Goal: Task Accomplishment & Management: Use online tool/utility

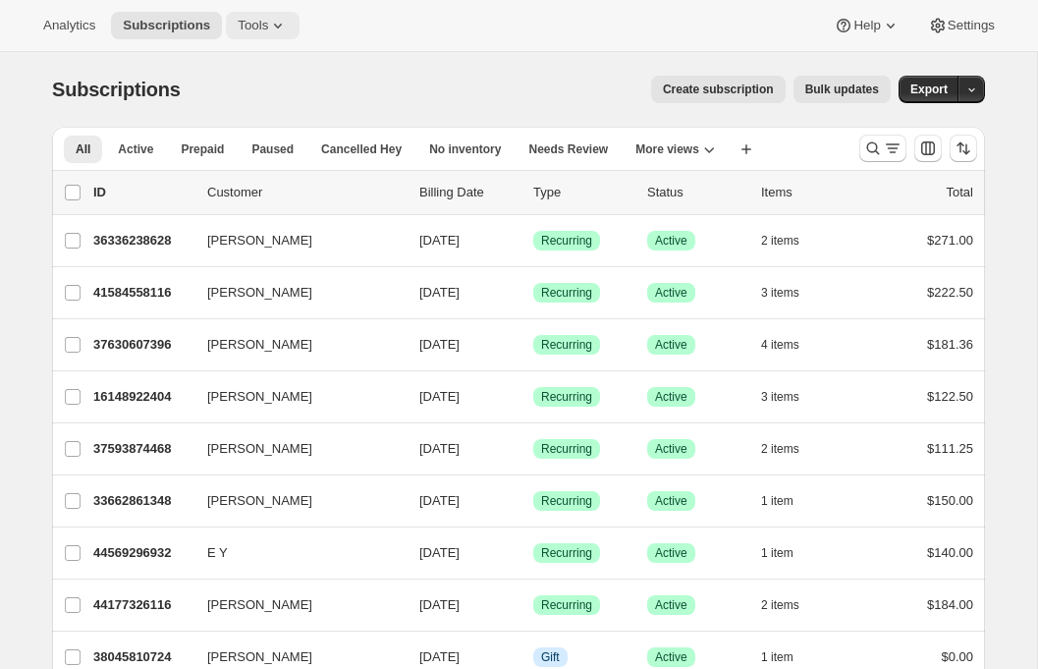
click at [268, 33] on button "Tools" at bounding box center [263, 25] width 74 height 27
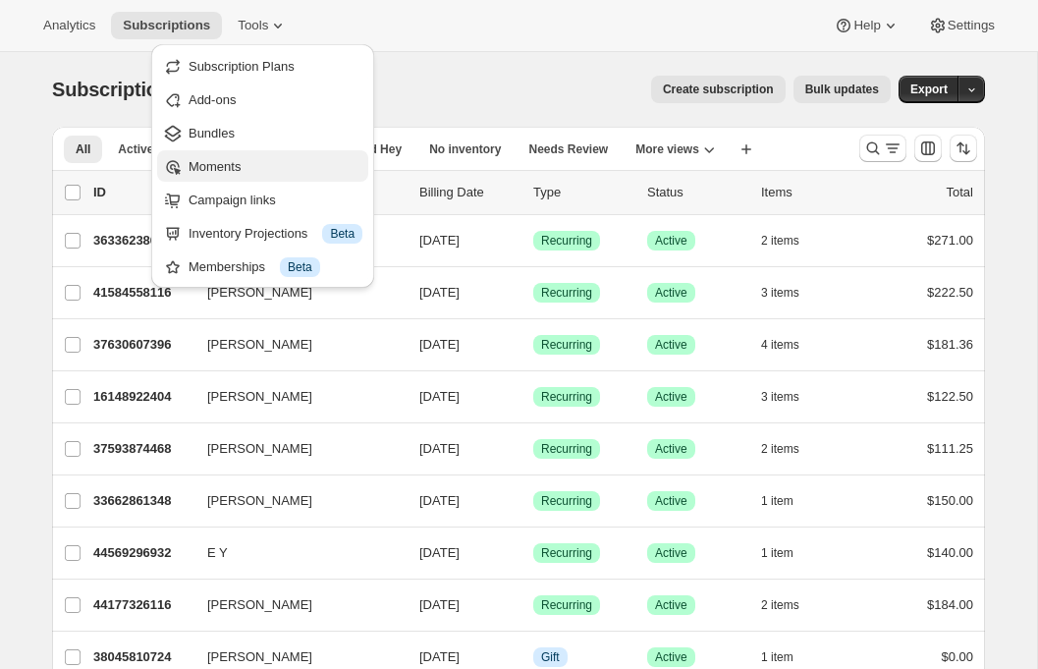
click at [228, 170] on span "Moments" at bounding box center [215, 166] width 52 height 15
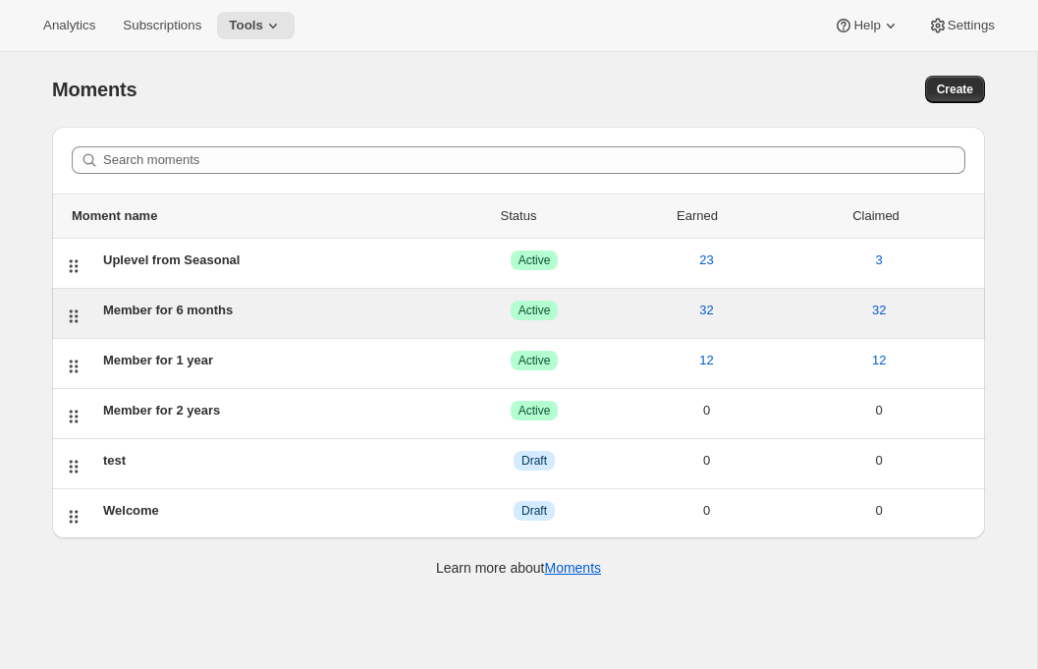
click at [171, 302] on div "Member for 6 months" at bounding box center [275, 311] width 345 height 20
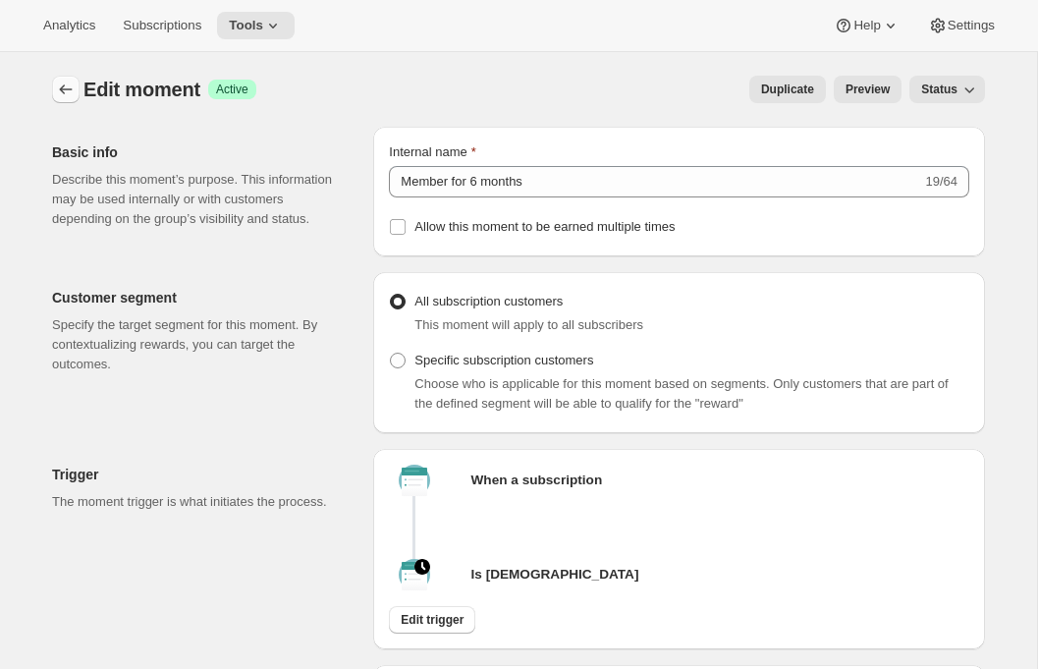
click at [65, 96] on icon "Create moment" at bounding box center [66, 90] width 20 height 20
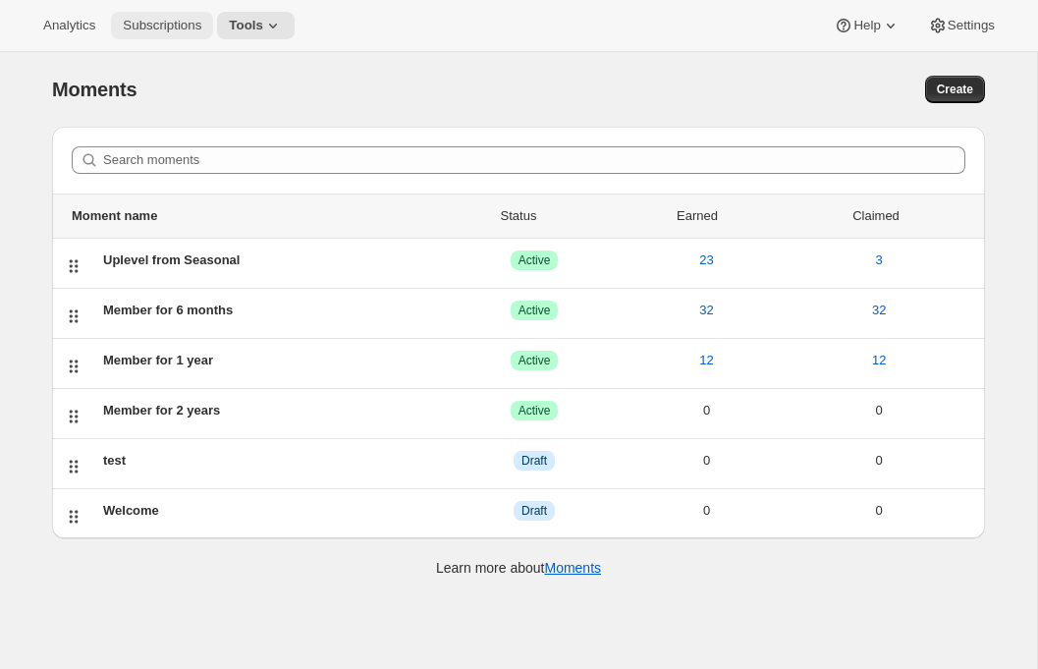
click at [172, 38] on button "Subscriptions" at bounding box center [162, 25] width 102 height 27
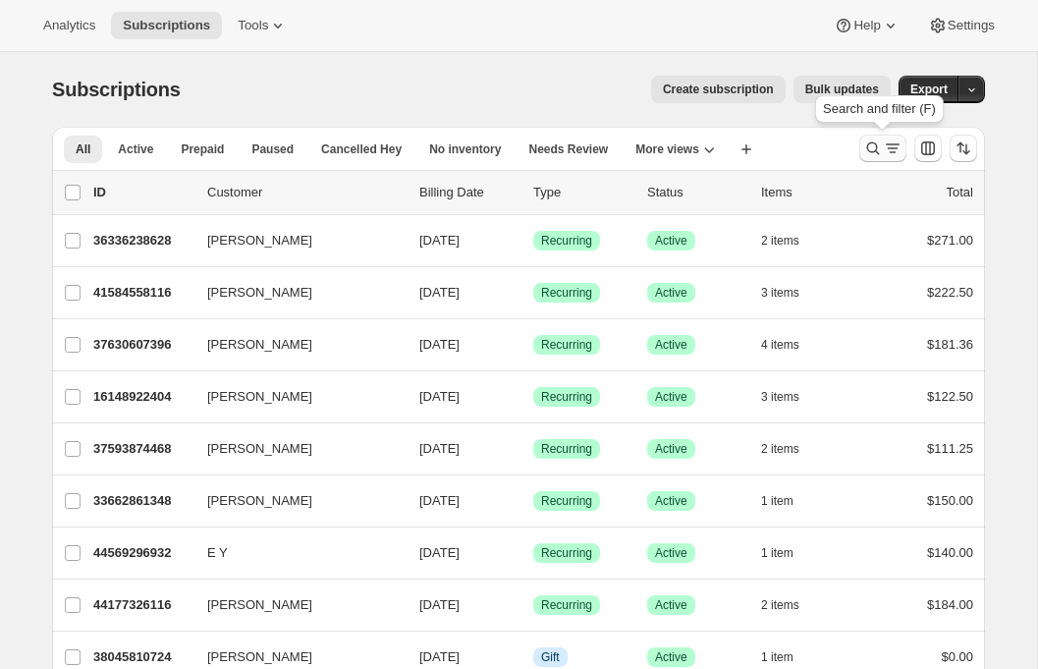
click at [876, 139] on icon "Search and filter results" at bounding box center [873, 148] width 20 height 20
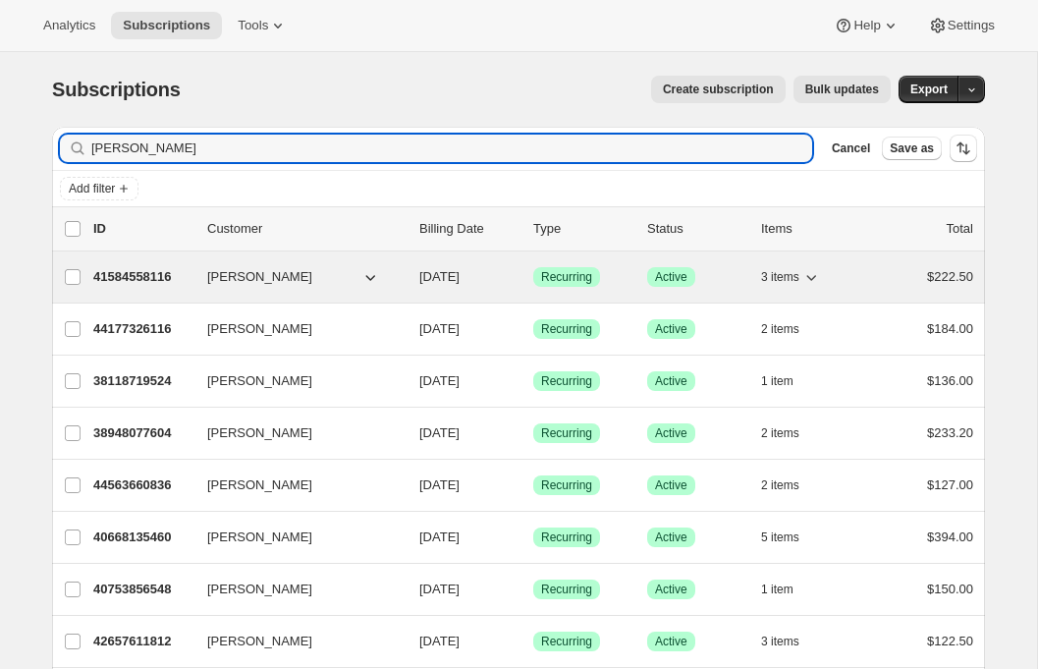
type input "[PERSON_NAME]"
click at [142, 283] on p "41584558116" at bounding box center [142, 277] width 98 height 20
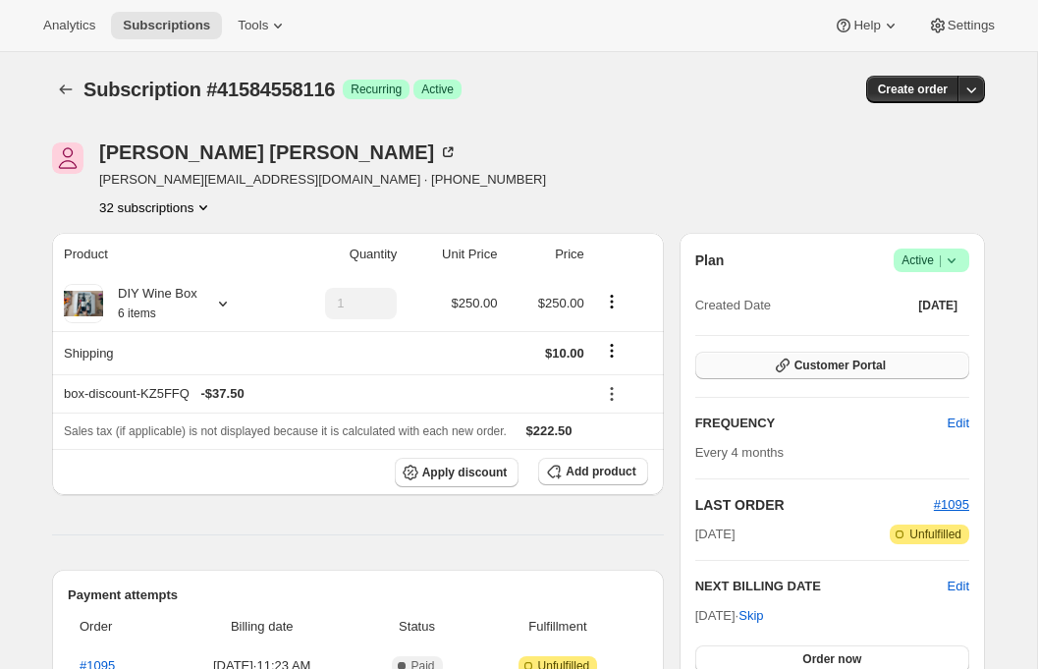
click at [798, 356] on button "Customer Portal" at bounding box center [832, 365] width 274 height 27
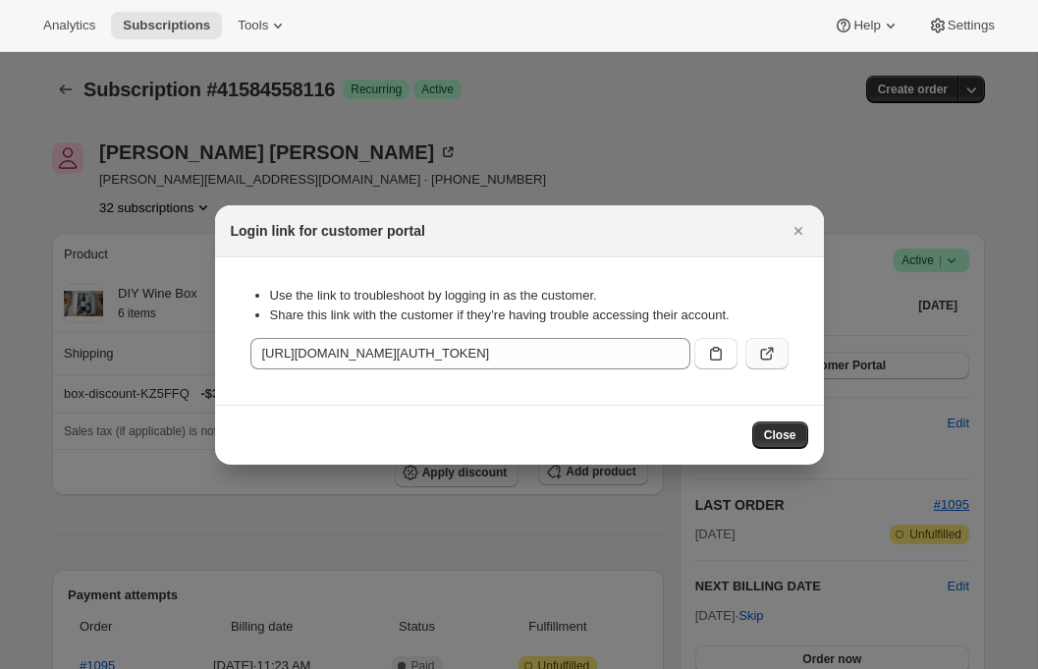
click at [778, 356] on button ":ro3:" at bounding box center [766, 353] width 43 height 31
click at [795, 227] on icon "Close" at bounding box center [798, 231] width 8 height 8
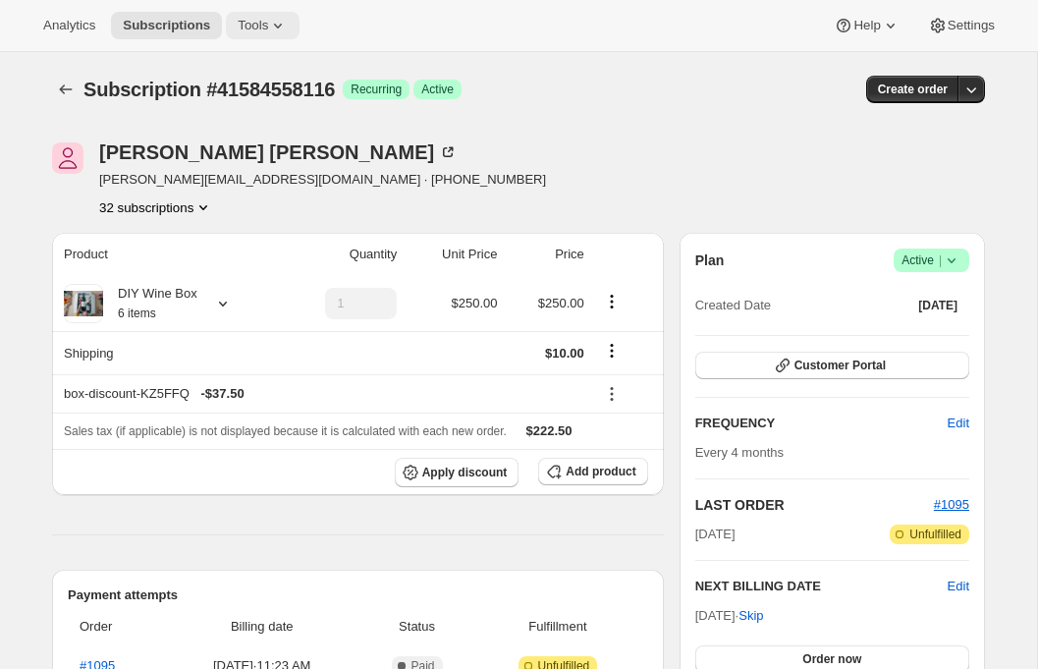
click at [268, 30] on span "Tools" at bounding box center [253, 26] width 30 height 16
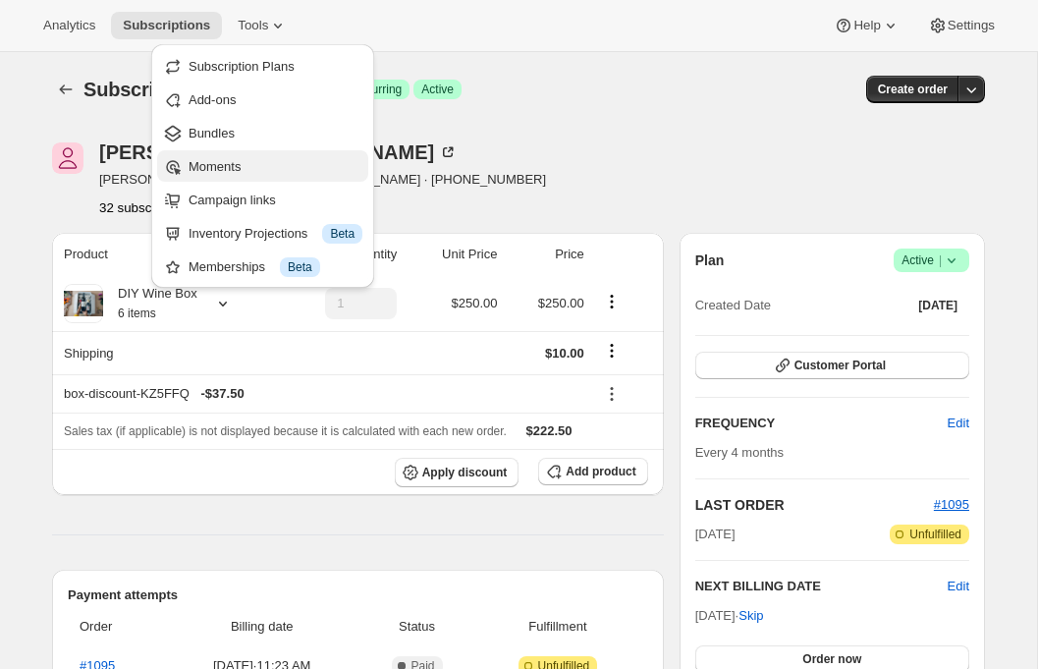
click at [229, 167] on span "Moments" at bounding box center [215, 166] width 52 height 15
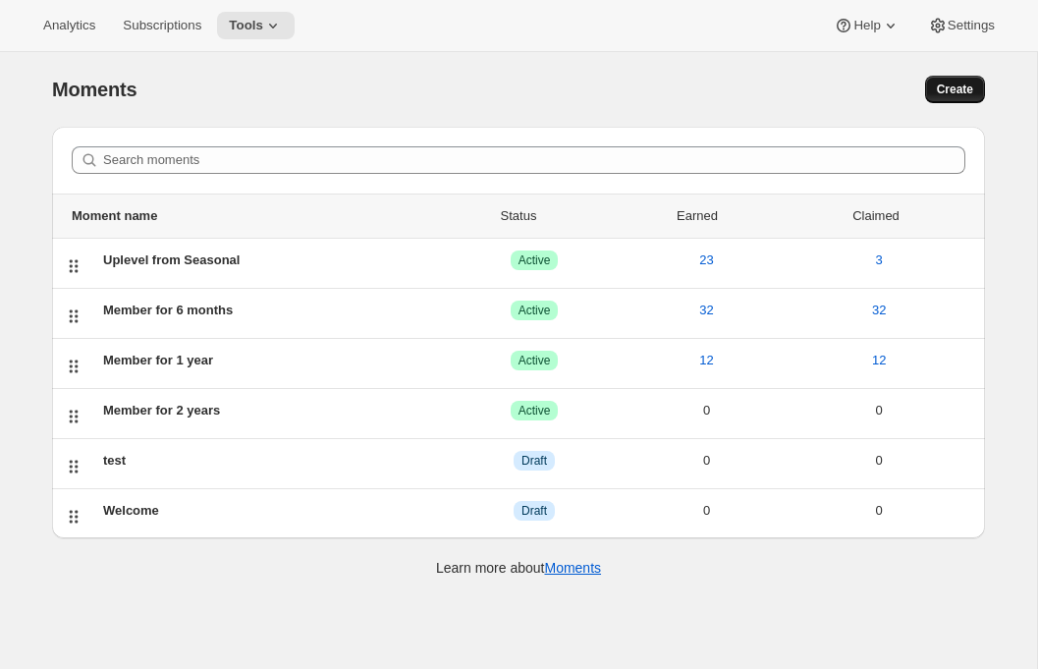
click at [949, 85] on span "Create" at bounding box center [955, 90] width 36 height 16
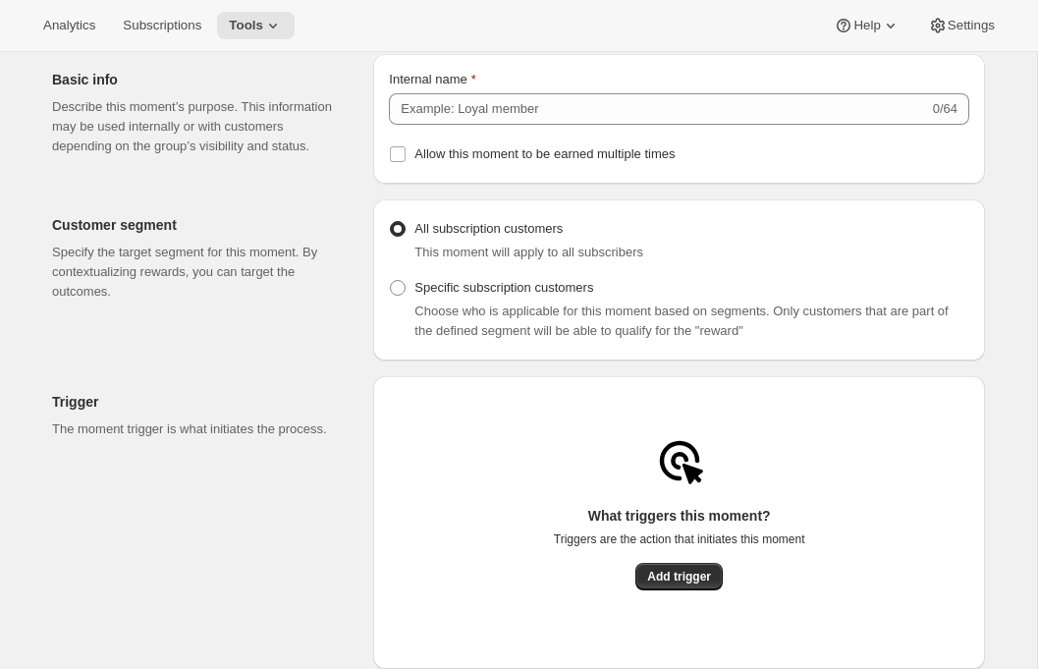
scroll to position [126, 0]
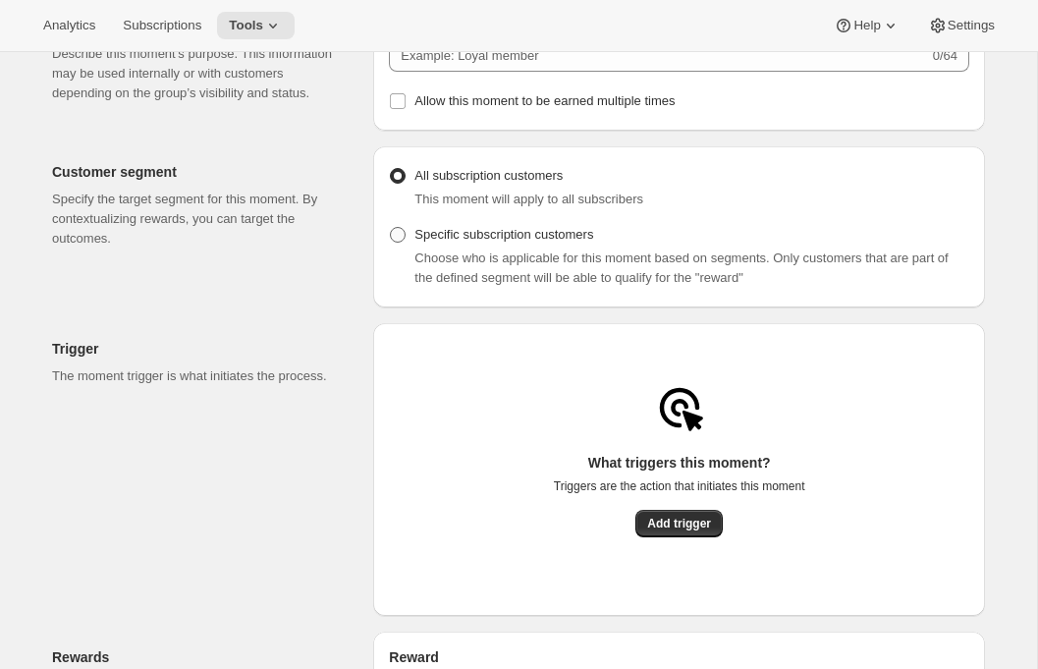
click at [547, 242] on span "Specific subscription customers" at bounding box center [503, 234] width 179 height 15
click at [391, 228] on input "Specific subscription customers" at bounding box center [390, 227] width 1 height 1
radio input "true"
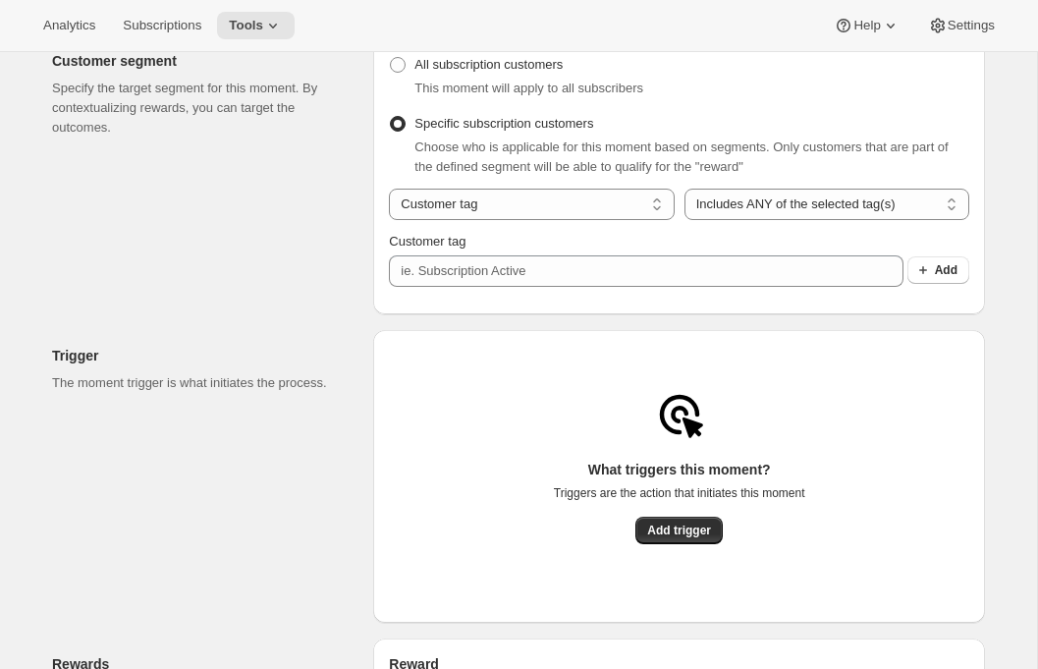
scroll to position [249, 0]
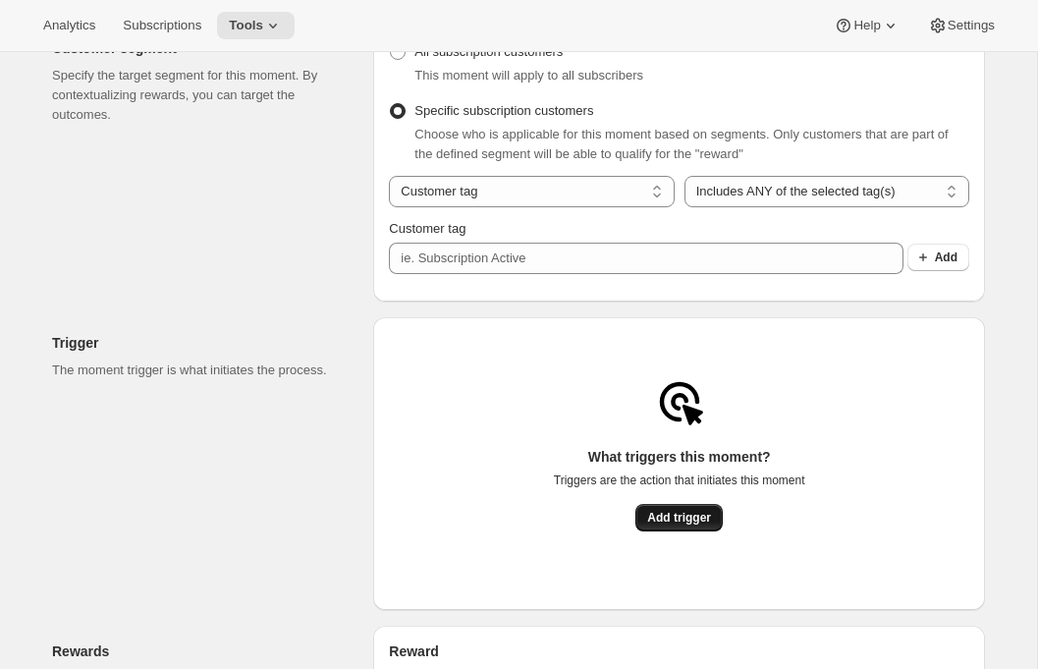
click at [659, 522] on span "Add trigger" at bounding box center [679, 518] width 64 height 16
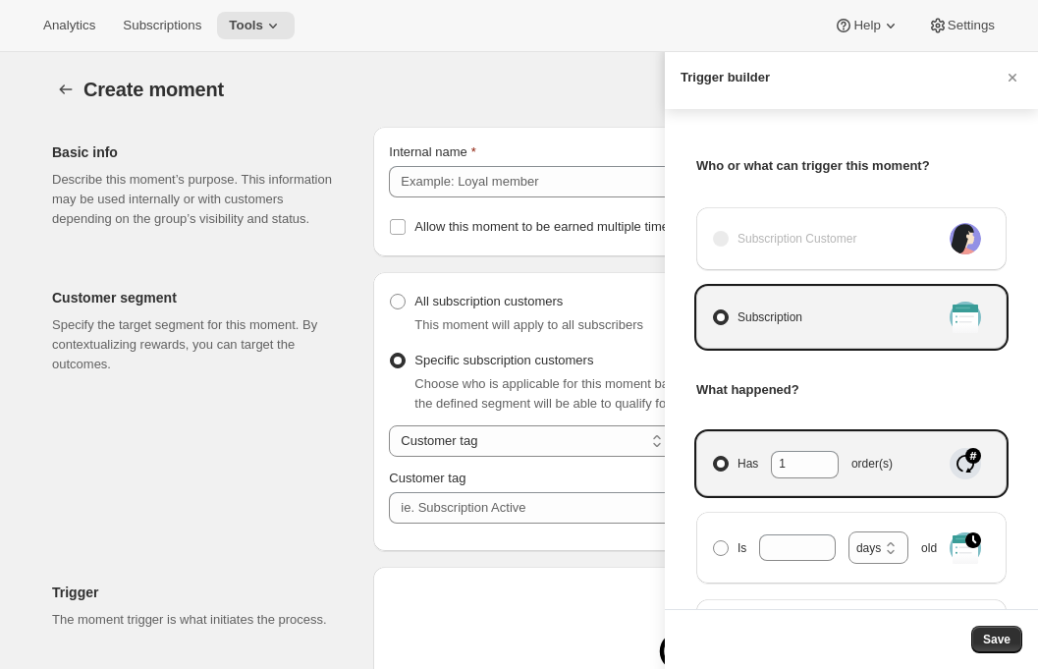
scroll to position [0, 0]
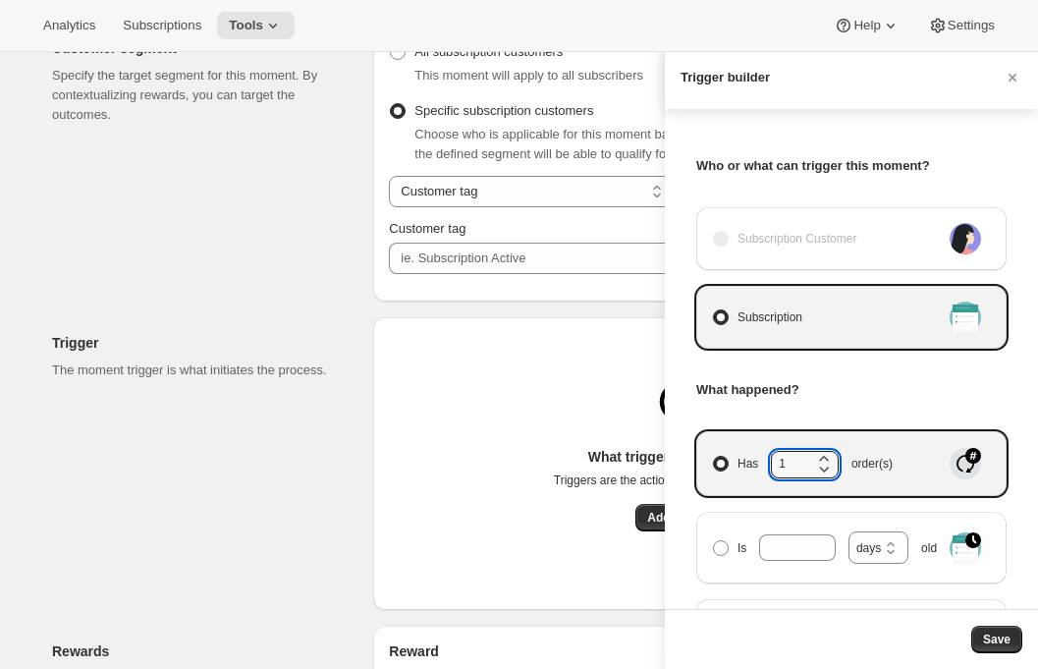
drag, startPoint x: 790, startPoint y: 468, endPoint x: 738, endPoint y: 468, distance: 52.1
click at [738, 468] on span "Has 1 order(s)" at bounding box center [815, 464] width 155 height 26
type input "3"
click at [1006, 636] on span "Save" at bounding box center [996, 639] width 27 height 16
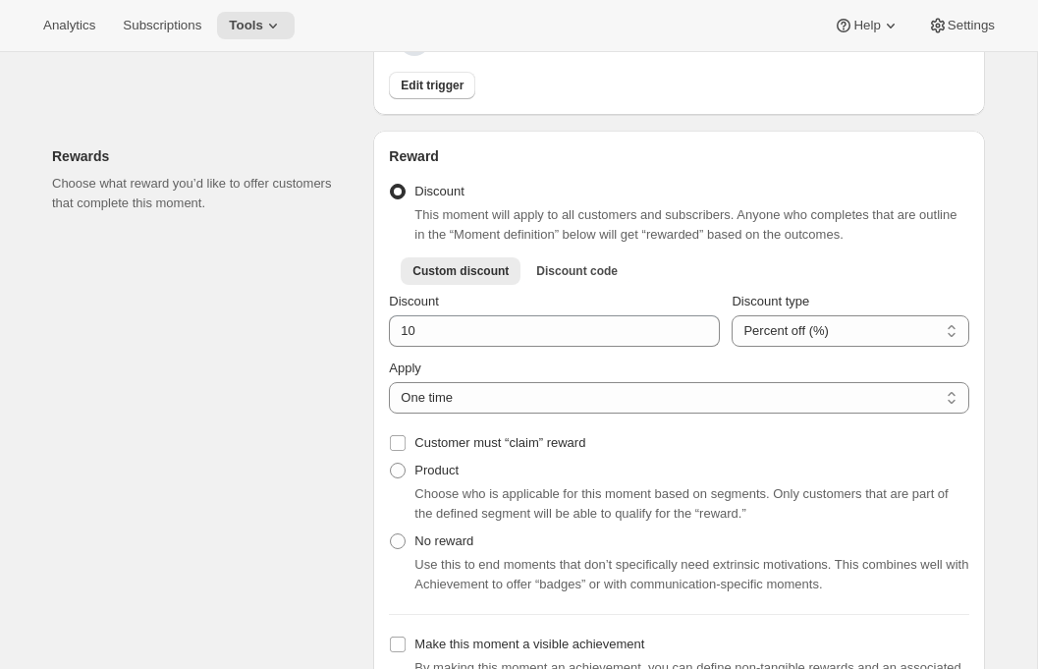
scroll to position [659, 0]
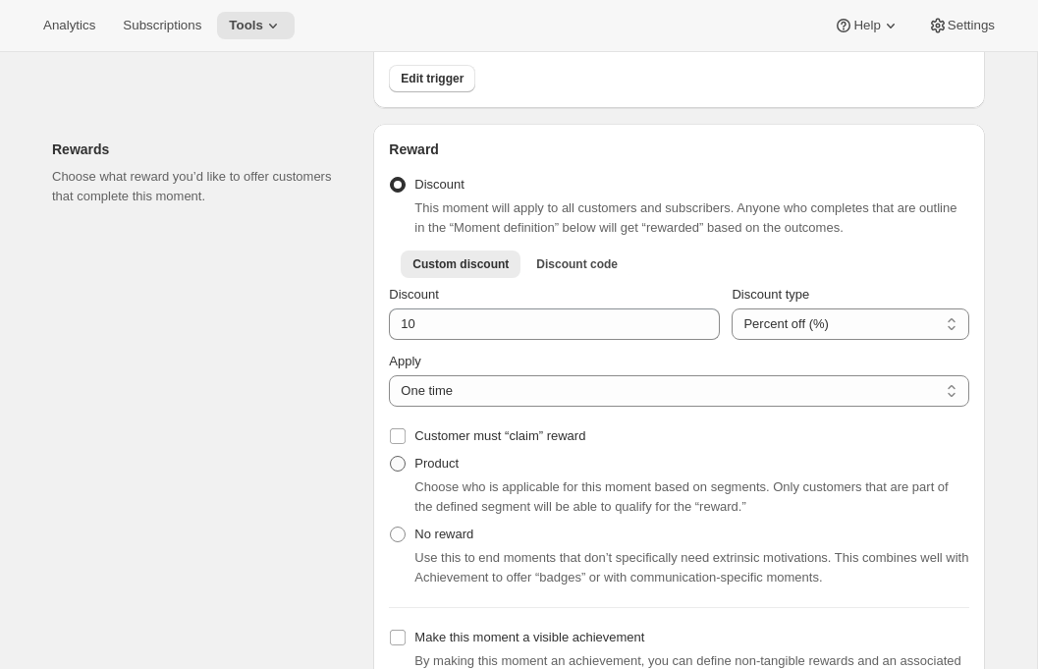
click at [445, 470] on span "Product" at bounding box center [436, 463] width 44 height 15
click at [391, 457] on input "Product" at bounding box center [390, 456] width 1 height 1
radio input "true"
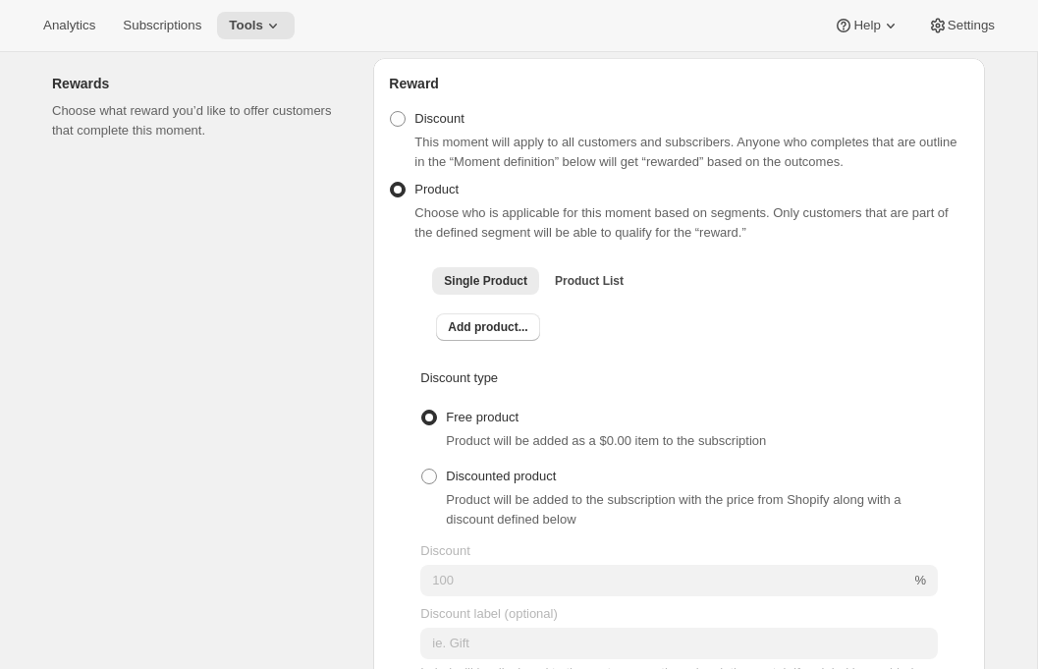
scroll to position [729, 0]
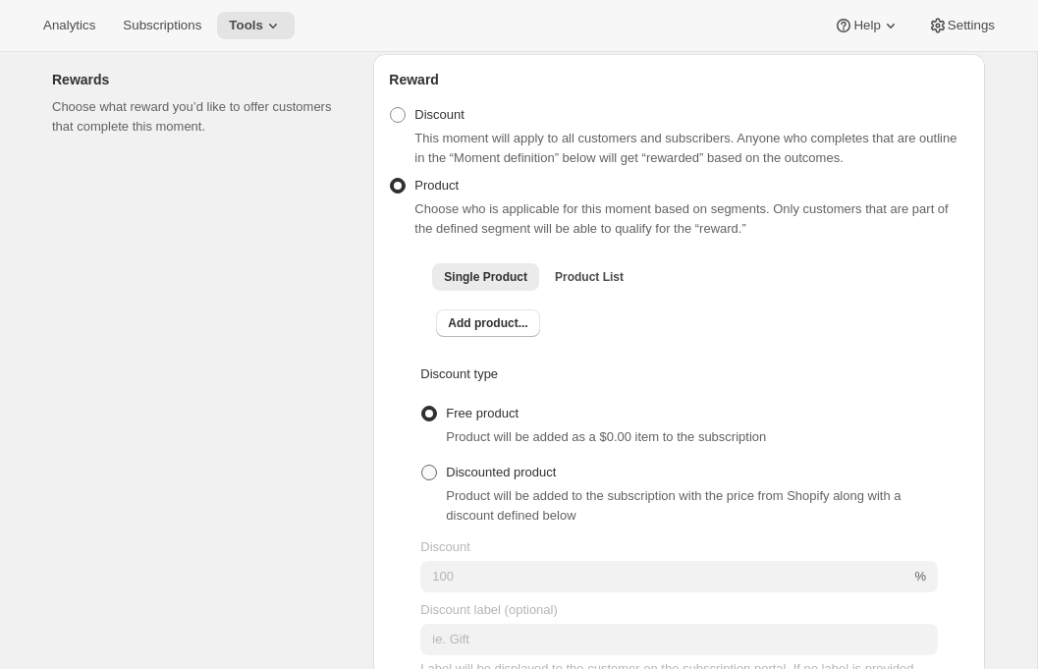
click at [463, 479] on span "Discounted product" at bounding box center [501, 472] width 110 height 15
click at [422, 466] on input "Discounted product" at bounding box center [421, 465] width 1 height 1
radio input "true"
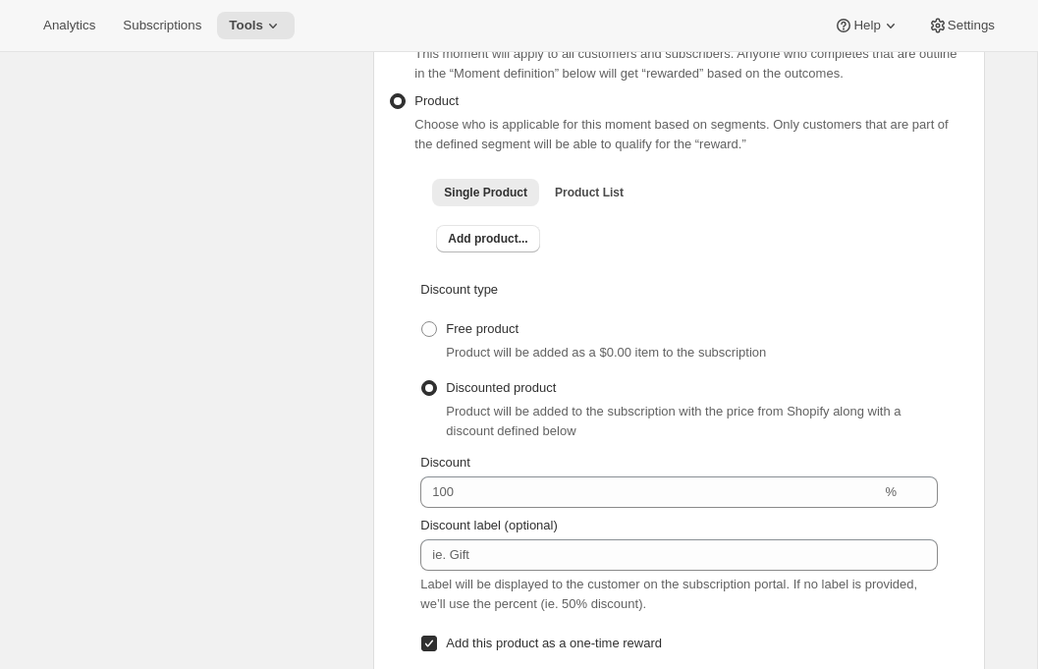
scroll to position [815, 0]
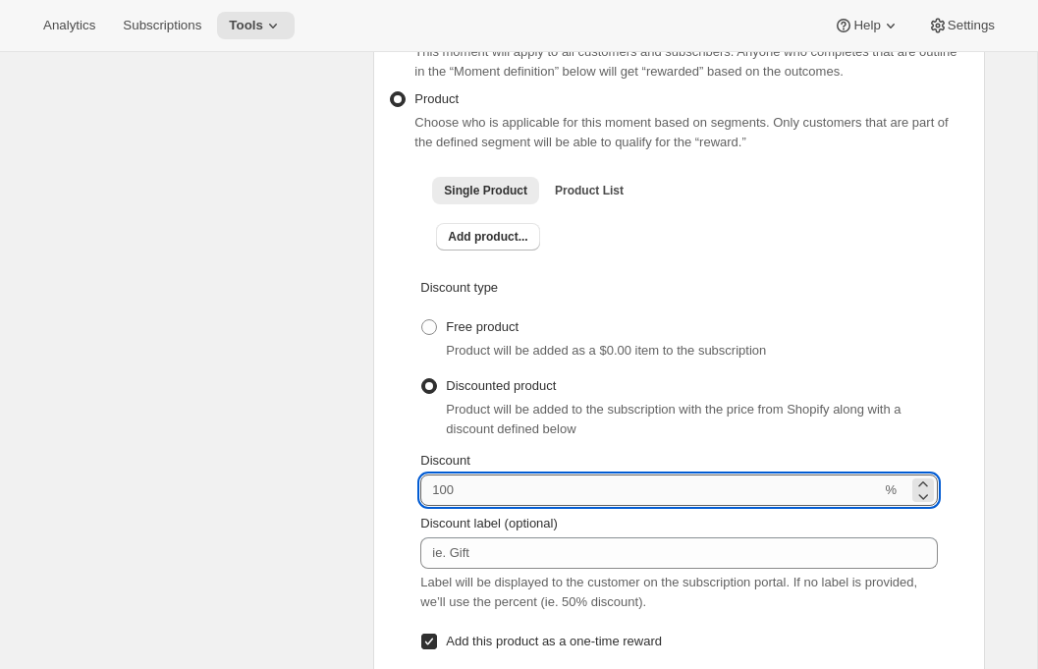
click at [457, 504] on input "Discount" at bounding box center [650, 489] width 461 height 31
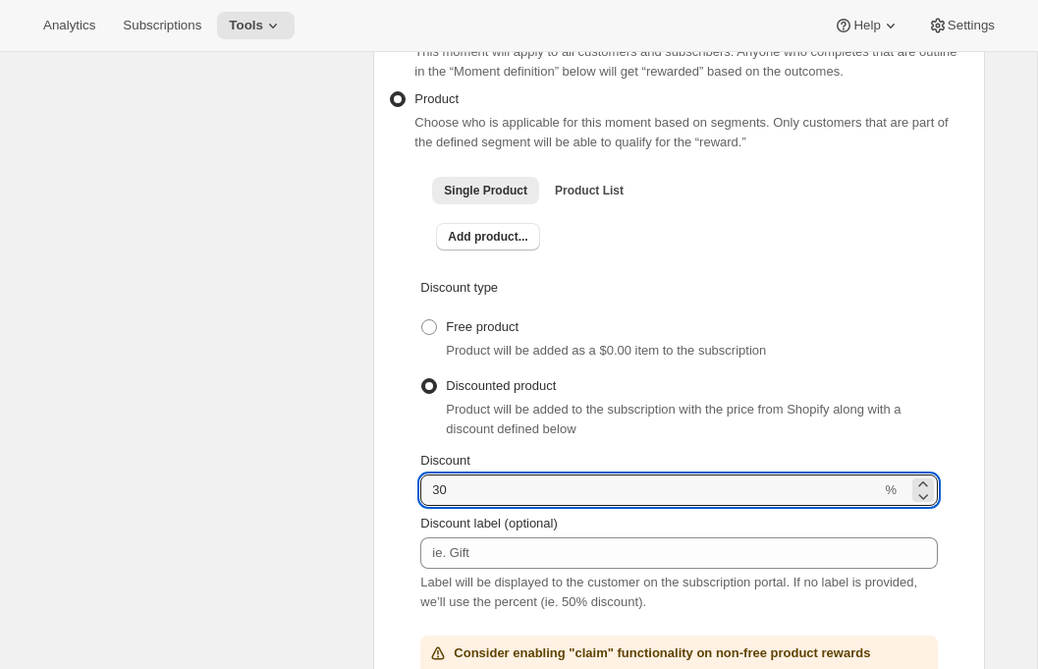
type input "30"
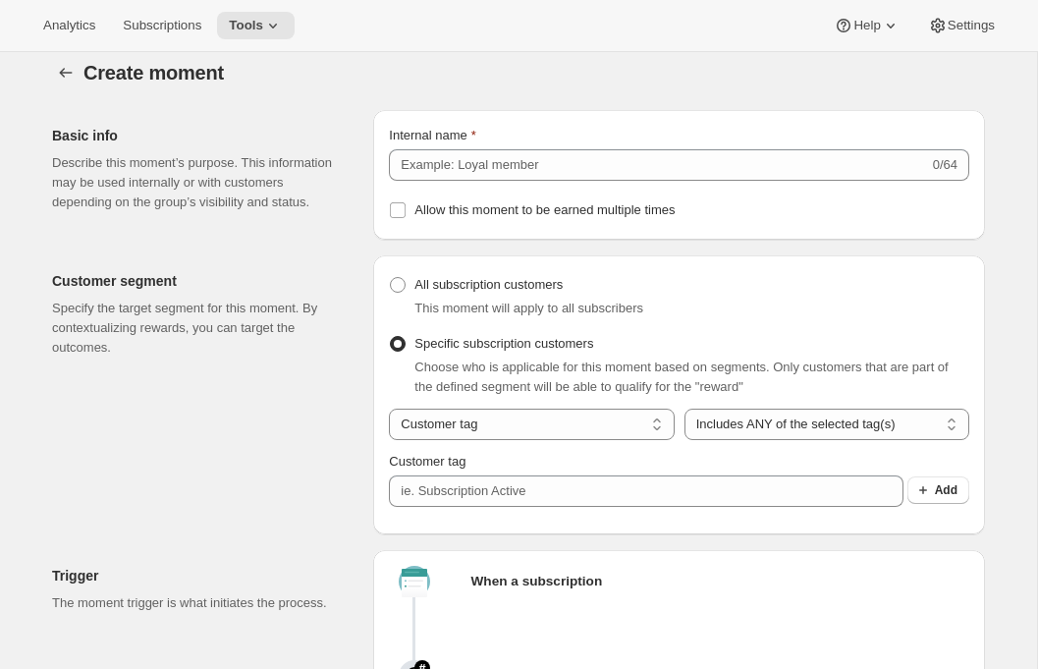
scroll to position [0, 0]
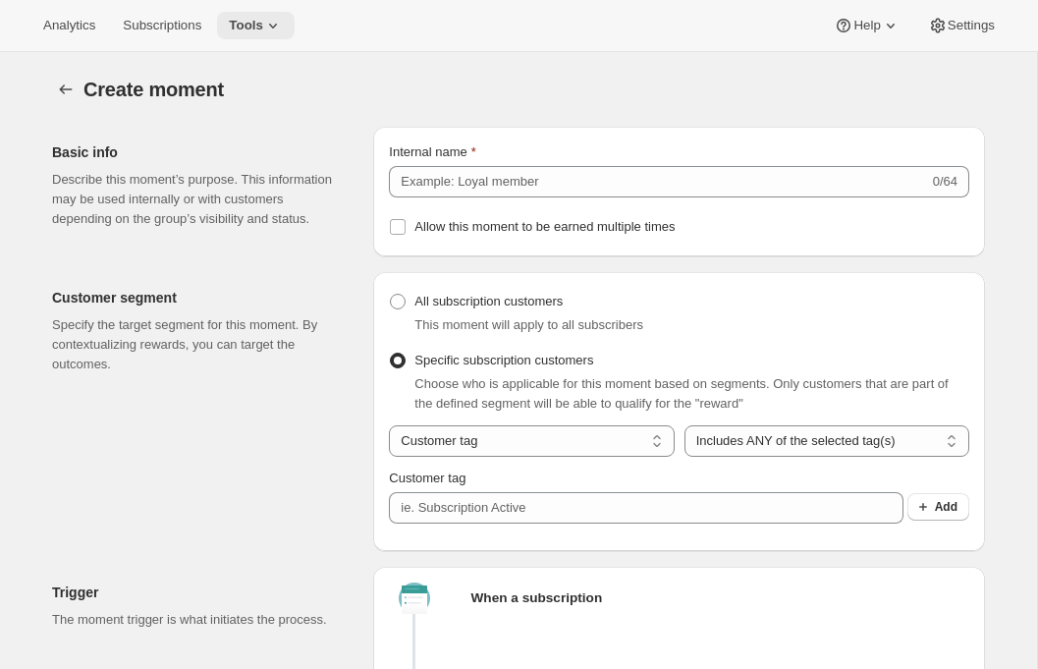
click at [263, 27] on span "Tools" at bounding box center [246, 26] width 34 height 16
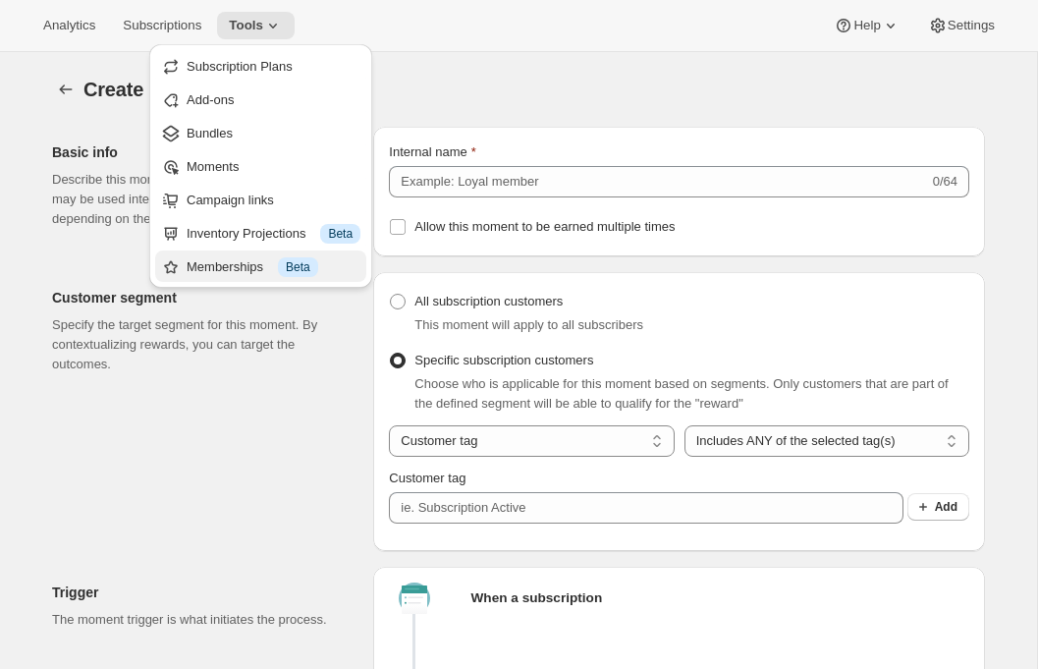
click at [212, 268] on div "Memberships Info Beta" at bounding box center [274, 267] width 174 height 20
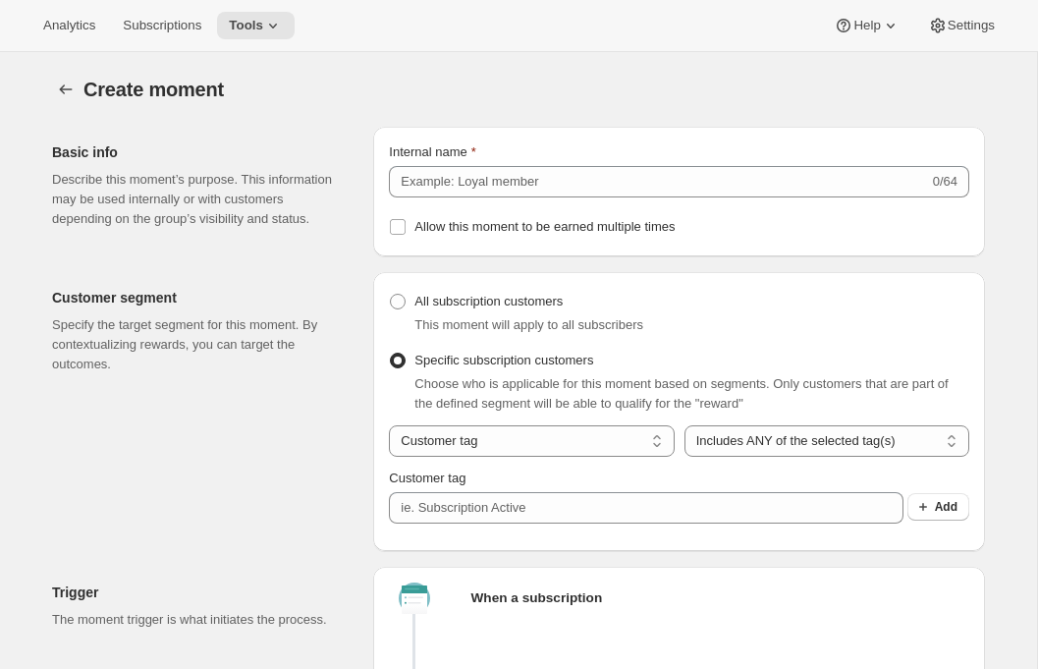
radio input "true"
